Goal: Task Accomplishment & Management: Use online tool/utility

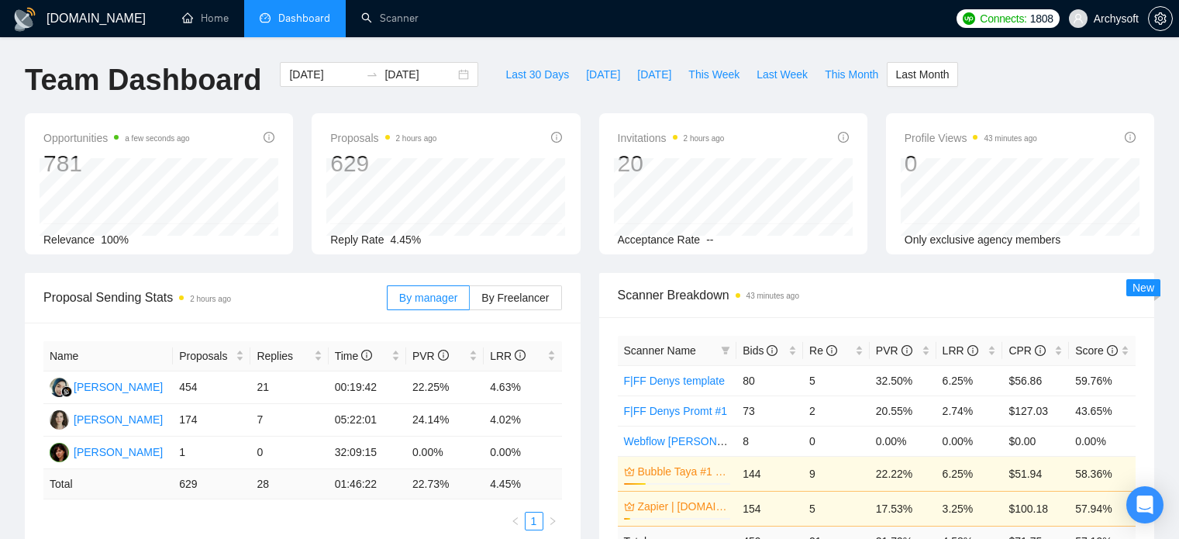
scroll to position [152, 0]
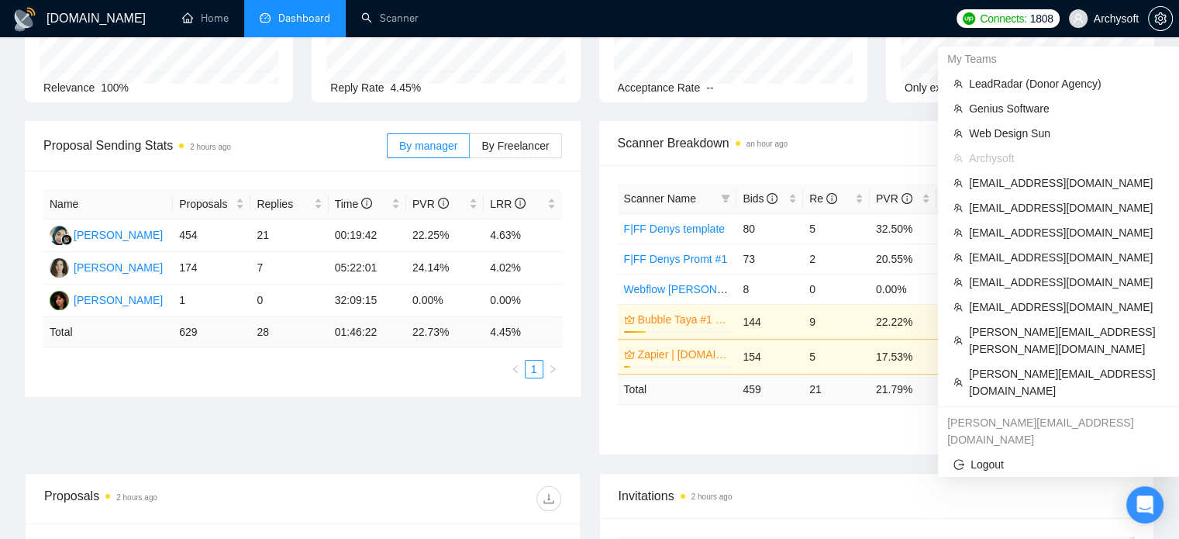
click at [1104, 19] on span "Archysoft" at bounding box center [1116, 19] width 45 height 0
click at [988, 84] on span "LeadRadar (Donor Agency)" at bounding box center [1066, 83] width 195 height 17
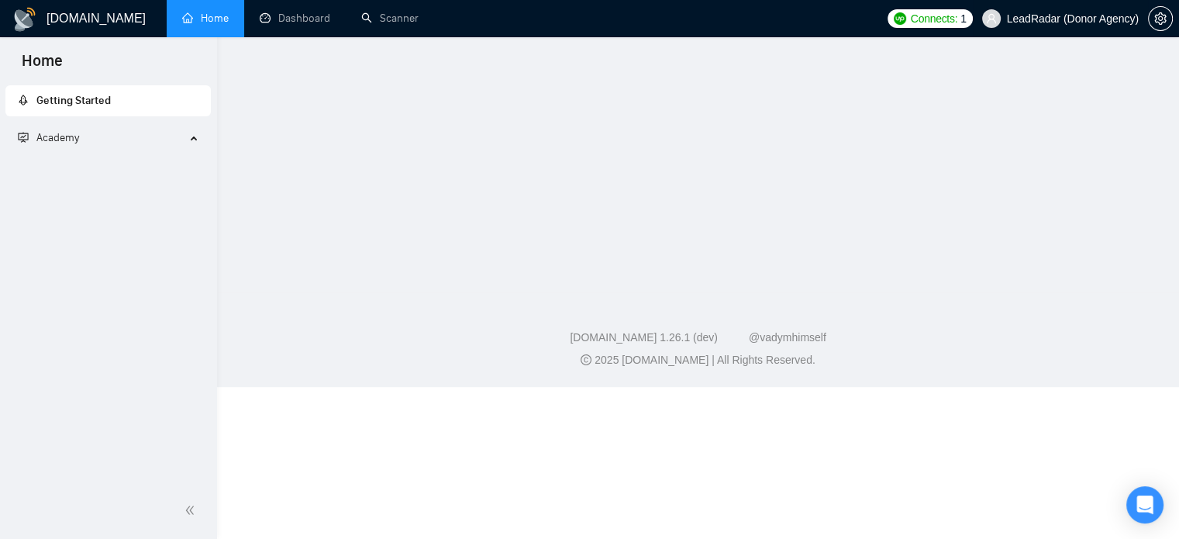
scroll to position [41, 0]
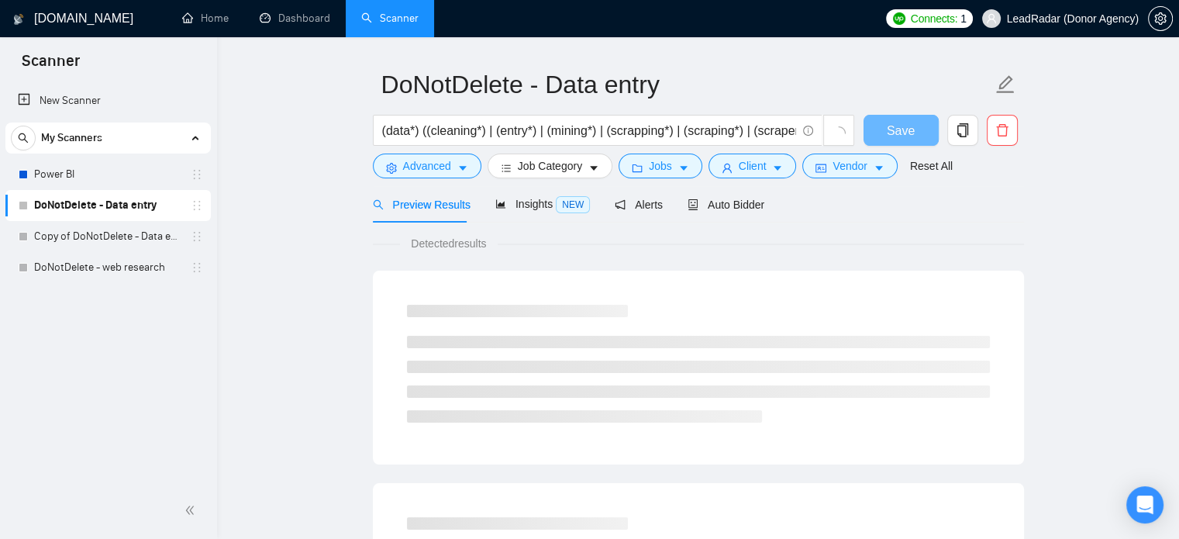
scroll to position [41, 0]
click at [727, 213] on div "Auto Bidder" at bounding box center [726, 204] width 77 height 36
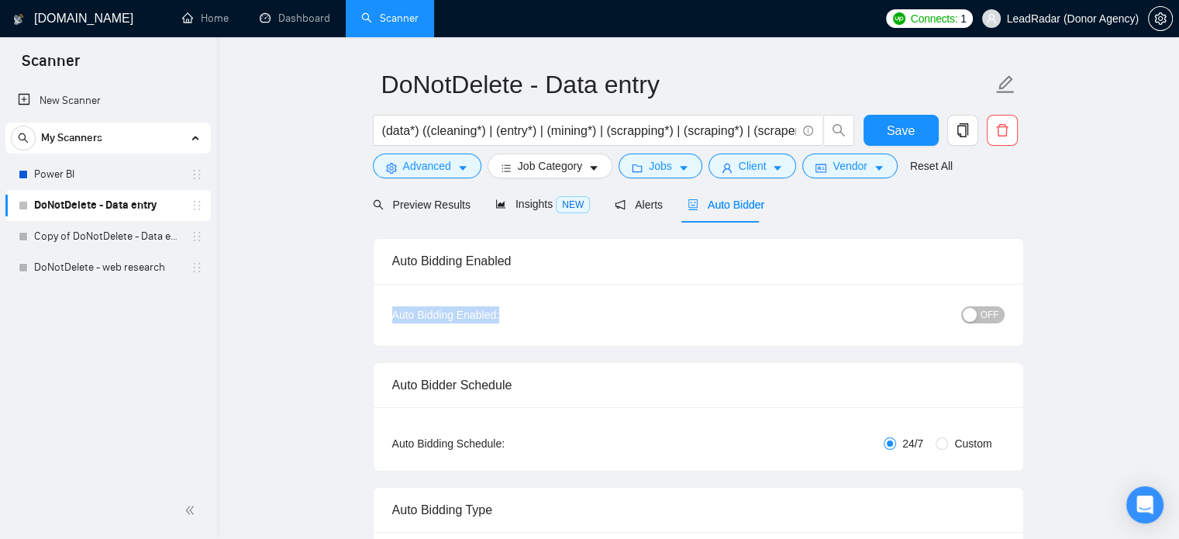
drag, startPoint x: 494, startPoint y: 311, endPoint x: 373, endPoint y: 311, distance: 120.9
click at [374, 311] on div "Auto Bidding Enabled: OFF" at bounding box center [699, 315] width 650 height 62
click at [464, 317] on div "Auto Bidding Enabled:" at bounding box center [494, 314] width 204 height 17
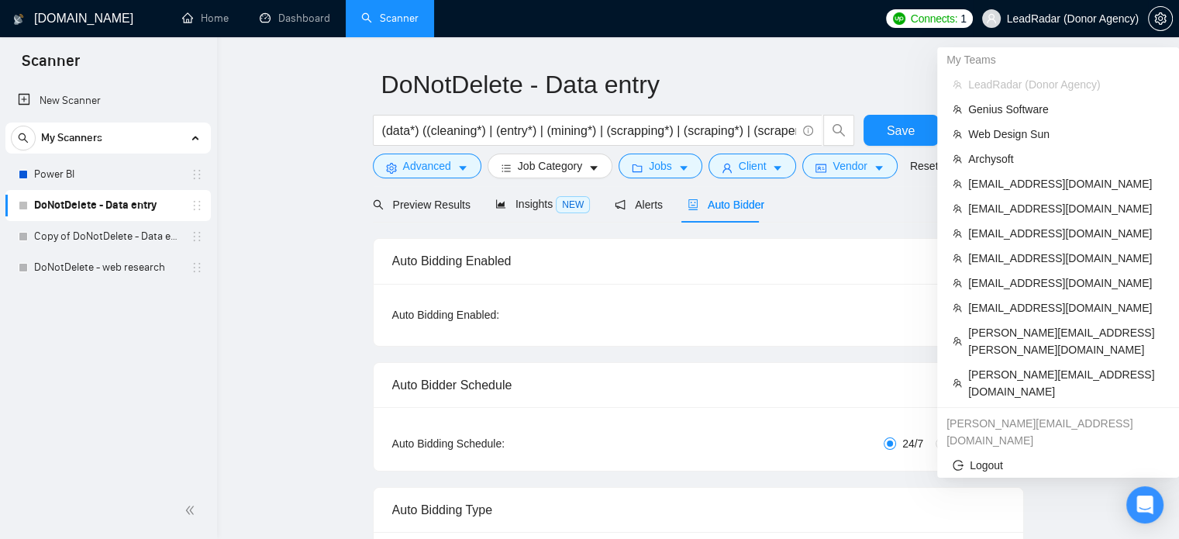
click at [1060, 19] on span "LeadRadar (Donor Agency)" at bounding box center [1073, 19] width 132 height 0
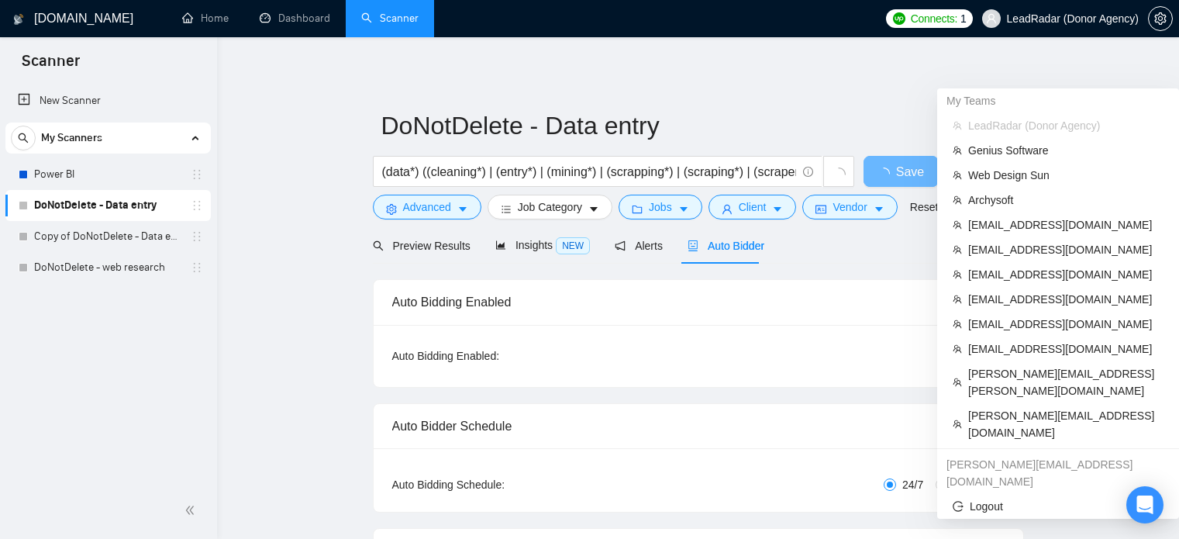
scroll to position [41, 0]
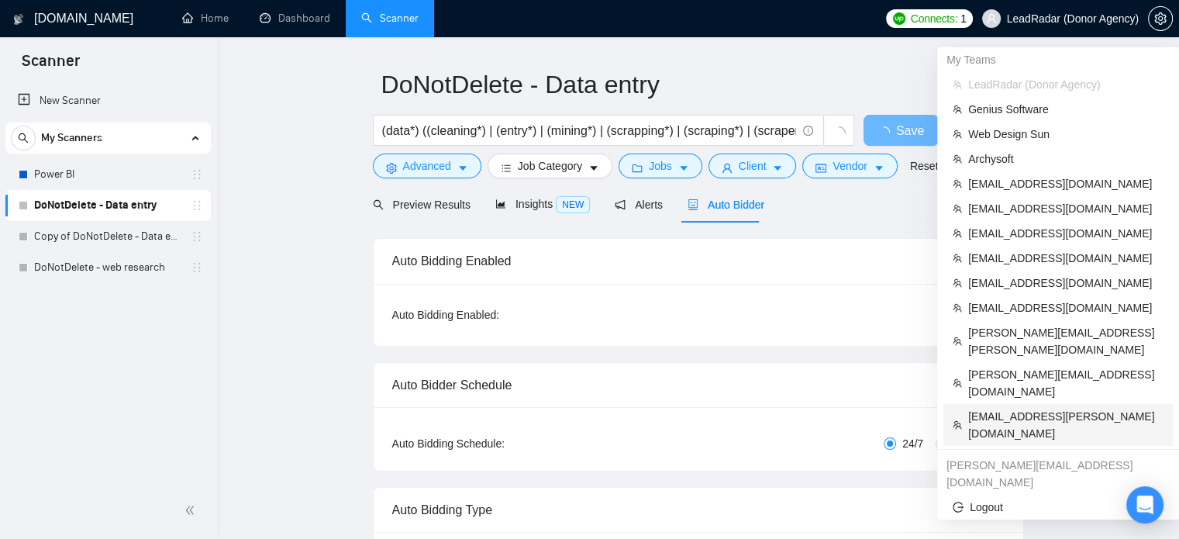
click at [998, 408] on span "[EMAIL_ADDRESS][PERSON_NAME][DOMAIN_NAME]" at bounding box center [1065, 425] width 195 height 34
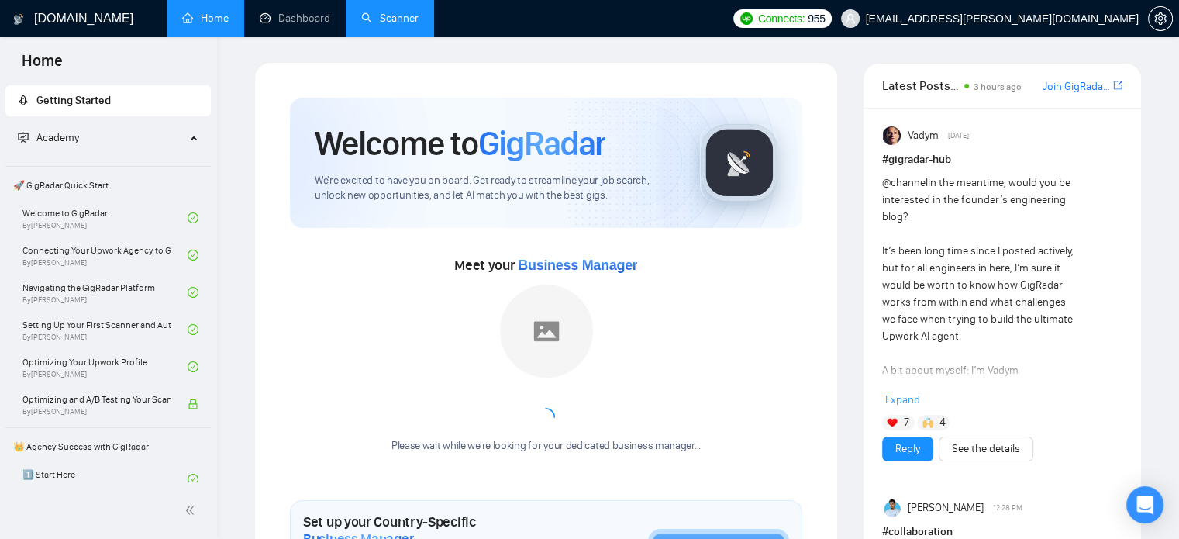
click at [381, 25] on link "Scanner" at bounding box center [389, 18] width 57 height 13
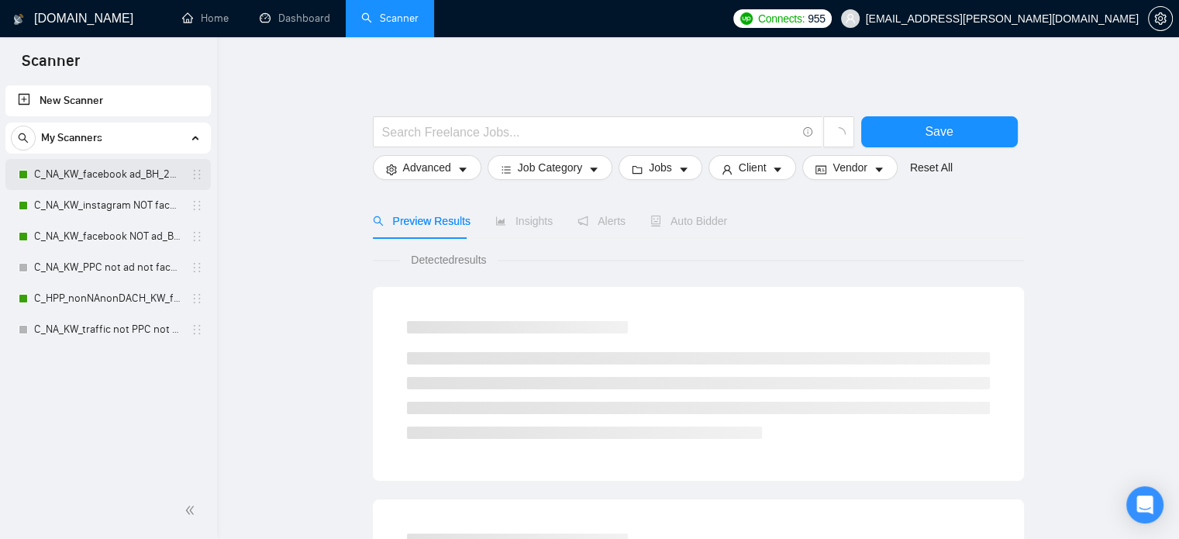
click at [79, 186] on link "C_NA_KW_facebook ad_BH_26+_BF_500+" at bounding box center [107, 174] width 147 height 31
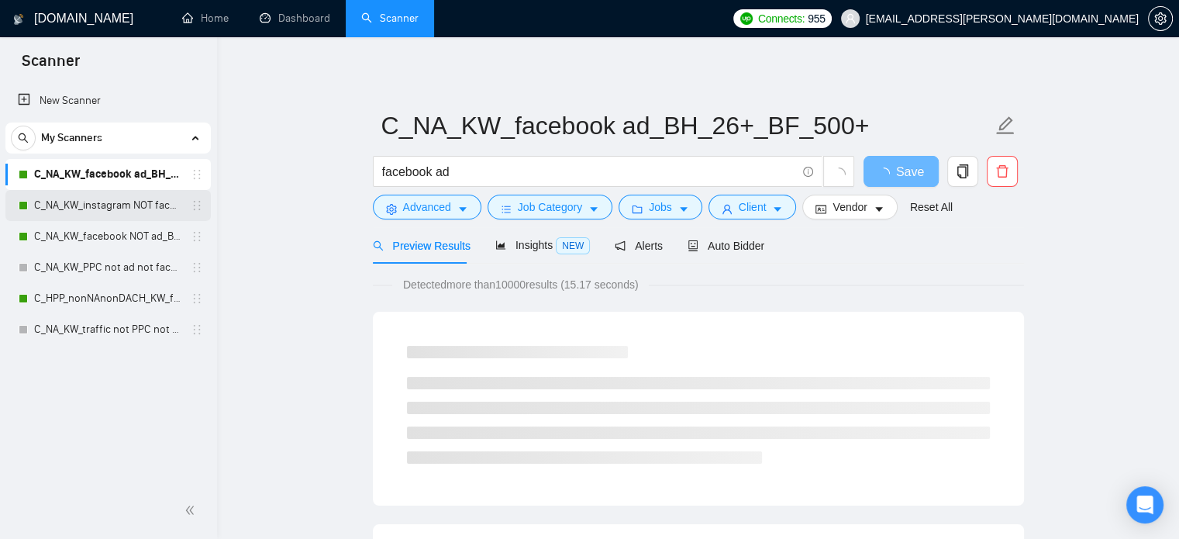
click at [81, 212] on link "C_NA_KW_instagram NOT facebook NOT AD_BH_26+_BF_500+" at bounding box center [107, 205] width 147 height 31
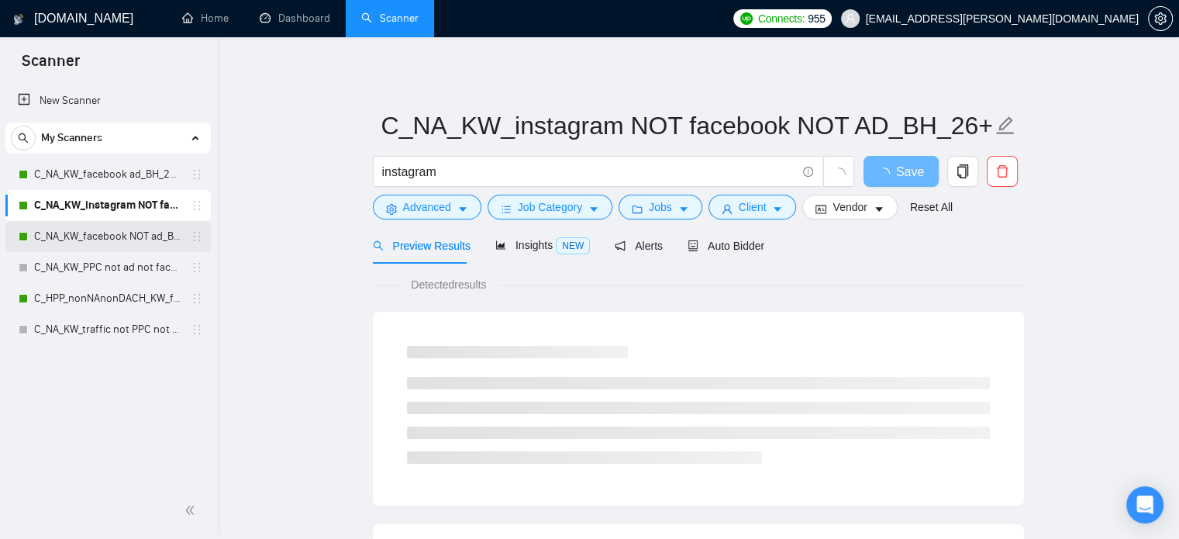
click at [81, 246] on link "C_NA_KW_facebook NOT ad_BH_26+_BF_500+" at bounding box center [107, 236] width 147 height 31
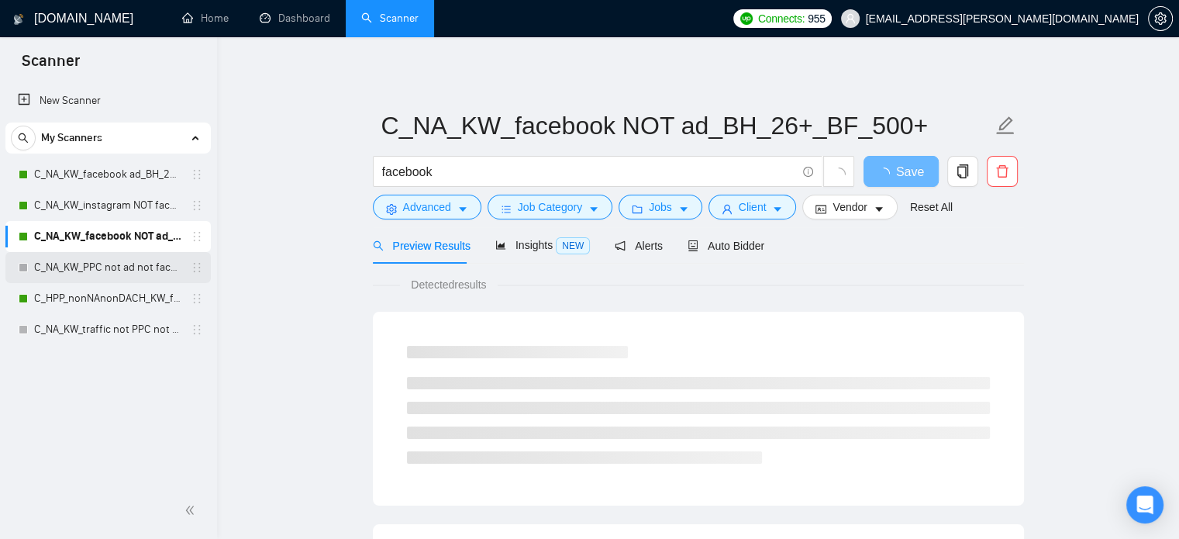
click at [81, 260] on link "C_NA_KW_PPC not ad not facebook not instagram not meta_BH_26+_BF_500+" at bounding box center [107, 267] width 147 height 31
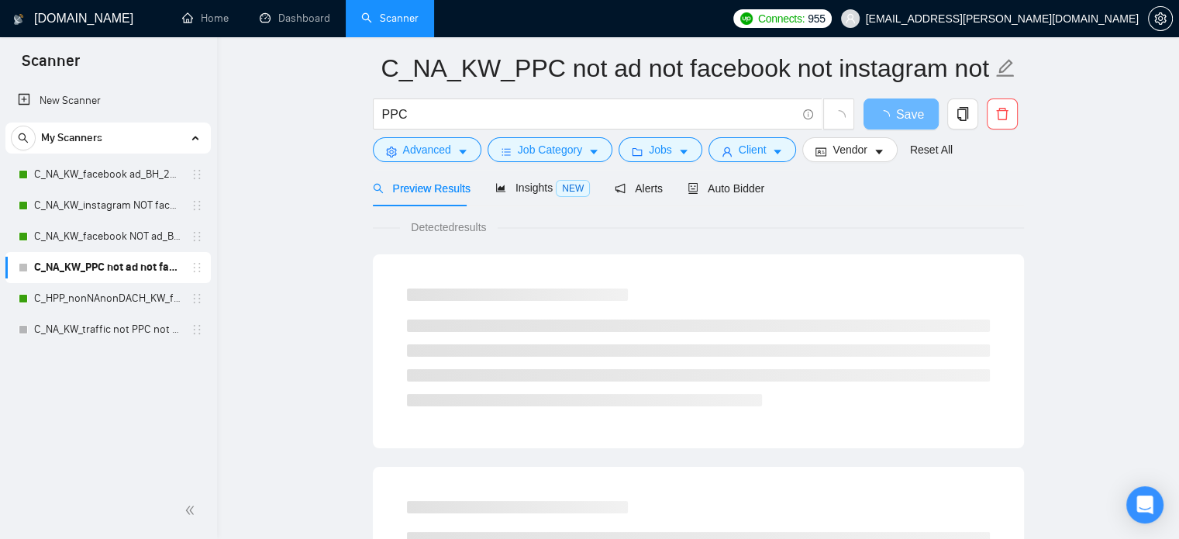
scroll to position [68, 0]
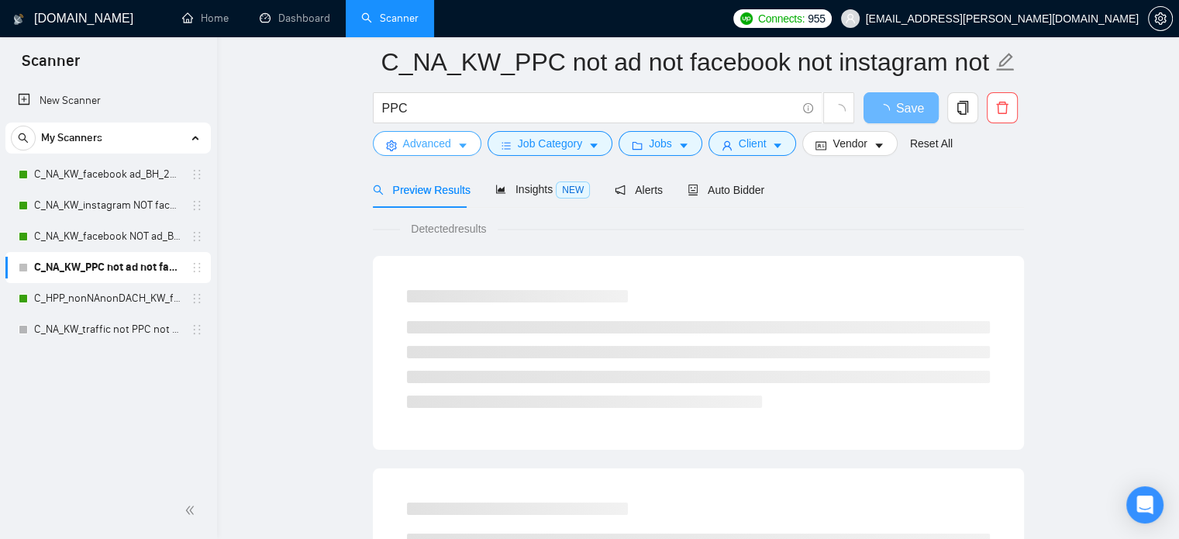
click at [426, 142] on span "Advanced" at bounding box center [427, 143] width 48 height 17
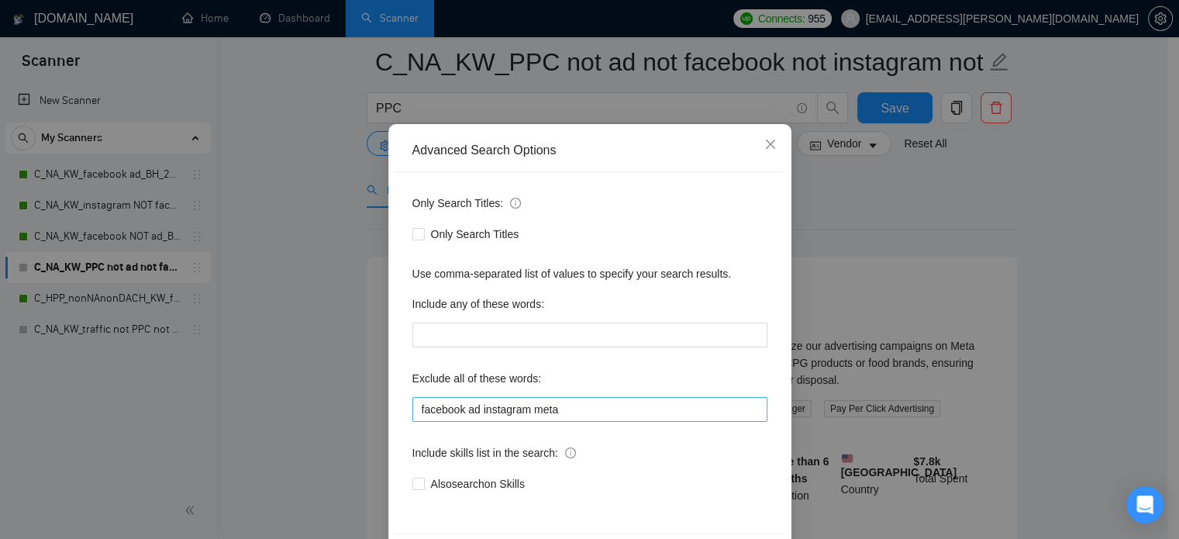
scroll to position [49, 0]
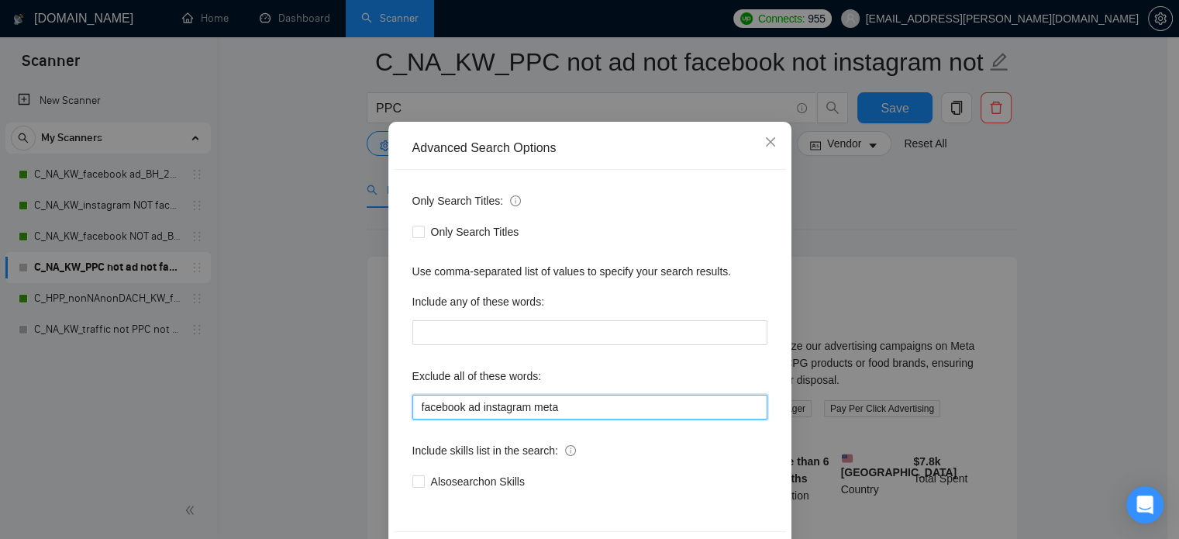
click at [565, 409] on input "facebook ad instagram meta" at bounding box center [589, 407] width 355 height 25
drag, startPoint x: 543, startPoint y: 405, endPoint x: 309, endPoint y: 402, distance: 233.4
click at [310, 402] on div "Advanced Search Options Only Search Titles: Only Search Titles Use comma-separa…" at bounding box center [589, 269] width 1179 height 539
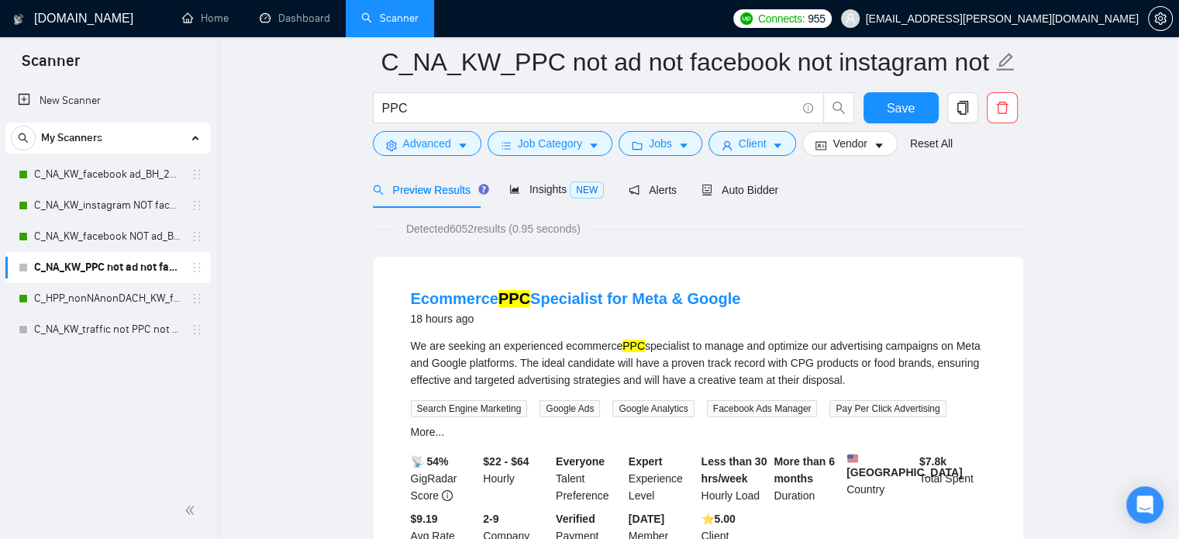
scroll to position [68, 0]
click at [746, 191] on span "Auto Bidder" at bounding box center [740, 190] width 77 height 12
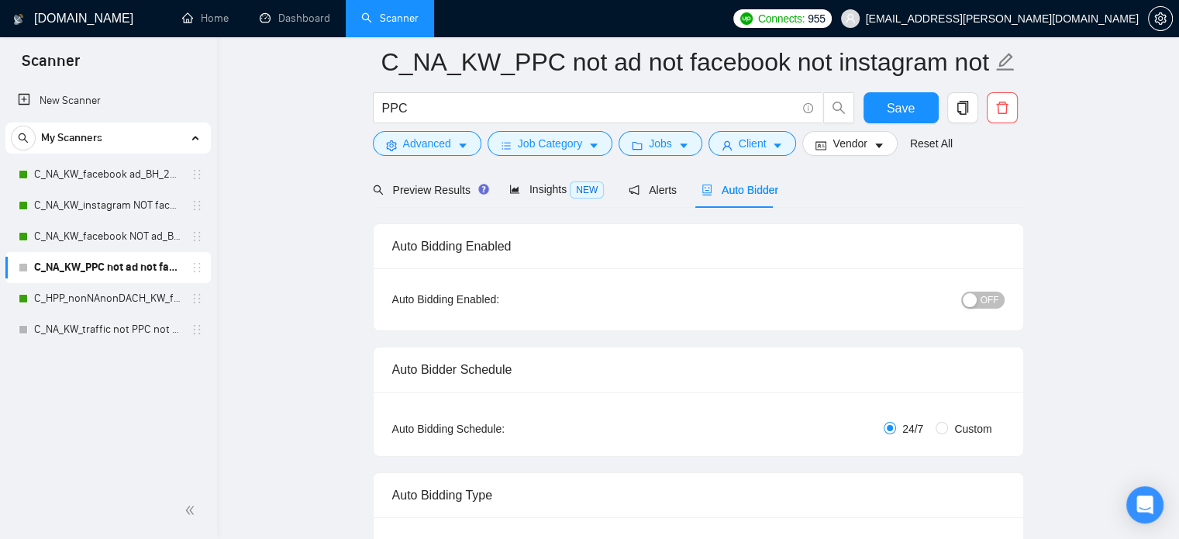
radio input "false"
radio input "true"
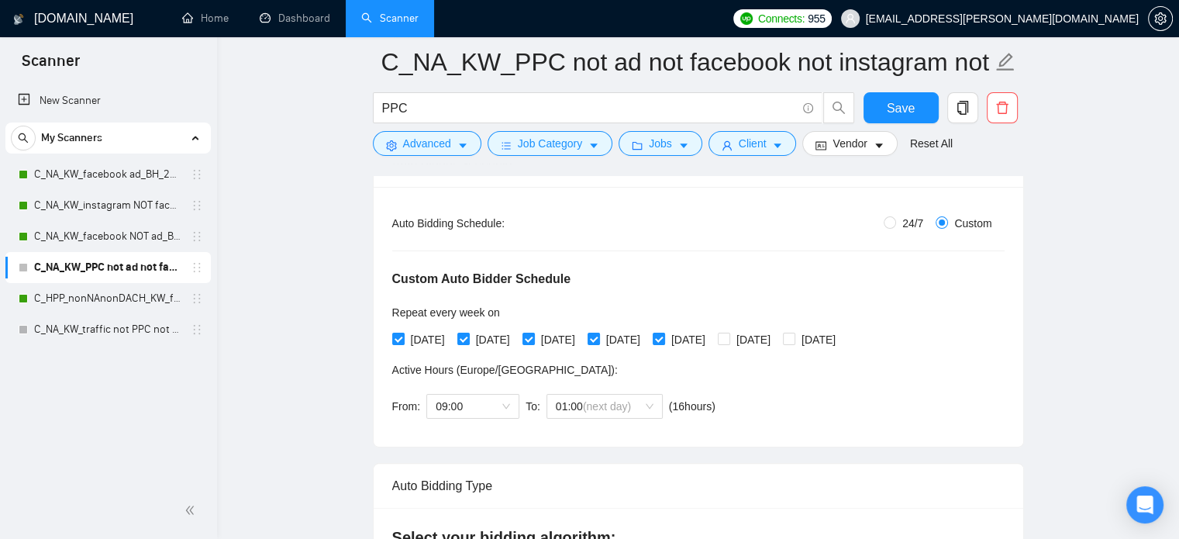
scroll to position [273, 0]
